Goal: Register for event/course

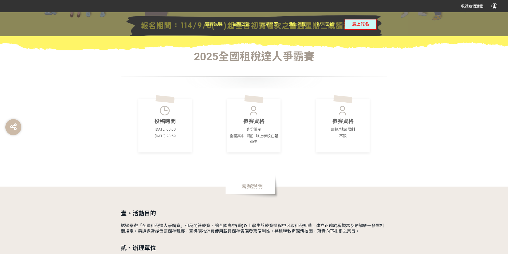
scroll to position [187, 0]
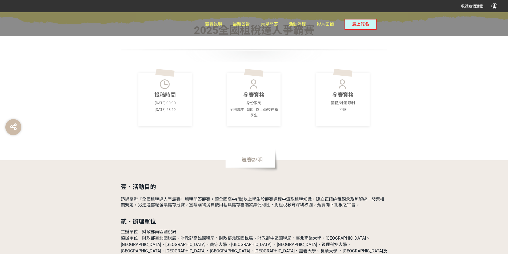
click at [252, 89] on img at bounding box center [254, 84] width 15 height 13
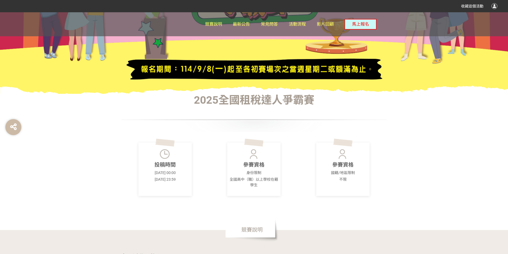
scroll to position [107, 0]
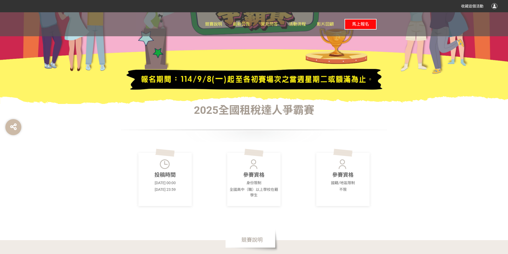
click at [361, 20] on button "馬上報名" at bounding box center [361, 24] width 32 height 11
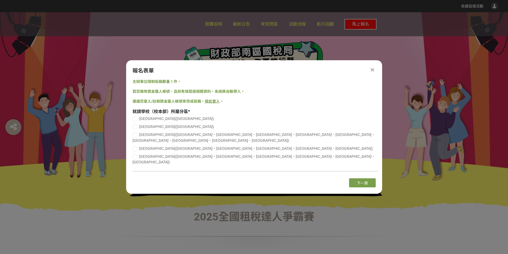
scroll to position [0, 0]
click at [143, 155] on span "[GEOGRAPHIC_DATA]([GEOGRAPHIC_DATA]、[GEOGRAPHIC_DATA]、[GEOGRAPHIC_DATA]、[GEOGRA…" at bounding box center [254, 159] width 243 height 10
click at [136, 155] on input "[GEOGRAPHIC_DATA]([GEOGRAPHIC_DATA]、[GEOGRAPHIC_DATA]、[GEOGRAPHIC_DATA]、[GEOGRA…" at bounding box center [134, 156] width 3 height 3
radio input "false"
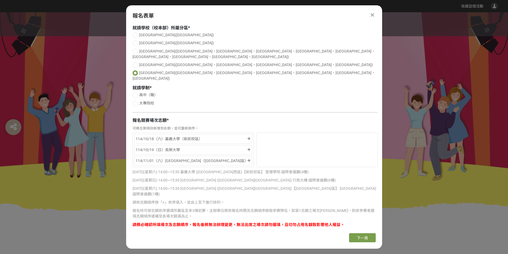
scroll to position [30, 0]
click at [373, 15] on icon at bounding box center [372, 14] width 3 height 5
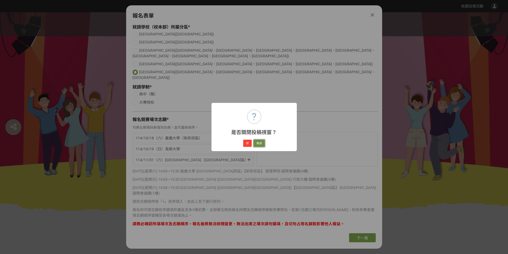
click at [259, 144] on button "取消" at bounding box center [259, 143] width 11 height 7
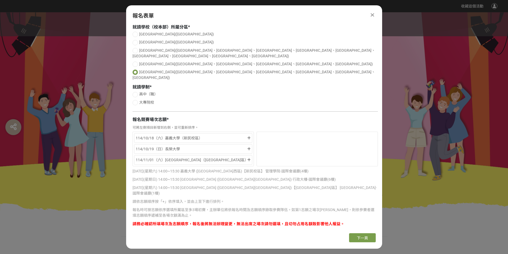
click at [371, 13] on icon at bounding box center [372, 14] width 3 height 5
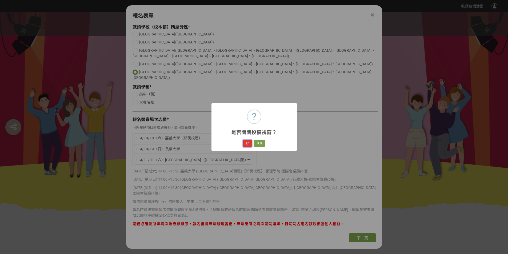
click at [246, 144] on button "好" at bounding box center [247, 143] width 9 height 7
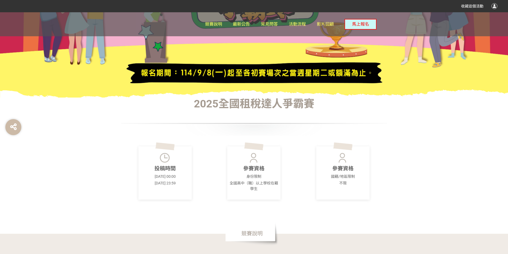
scroll to position [124, 0]
